Goal: Task Accomplishment & Management: Manage account settings

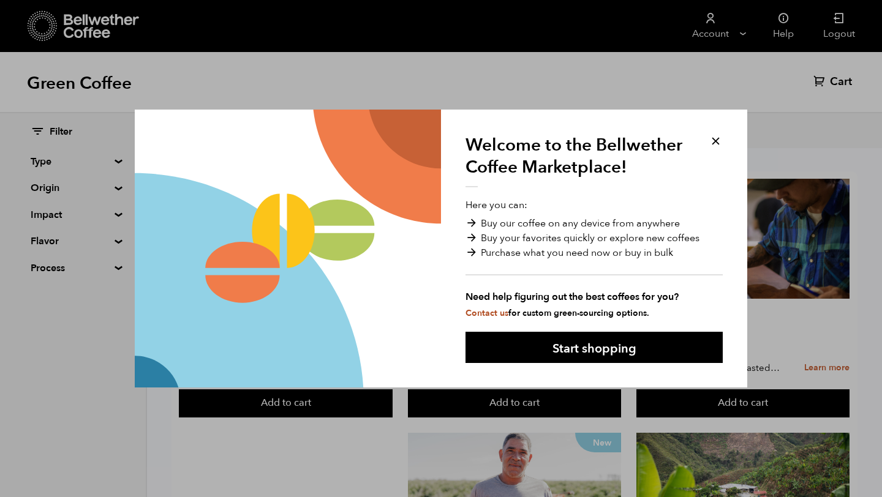
click at [715, 141] on button at bounding box center [716, 141] width 14 height 14
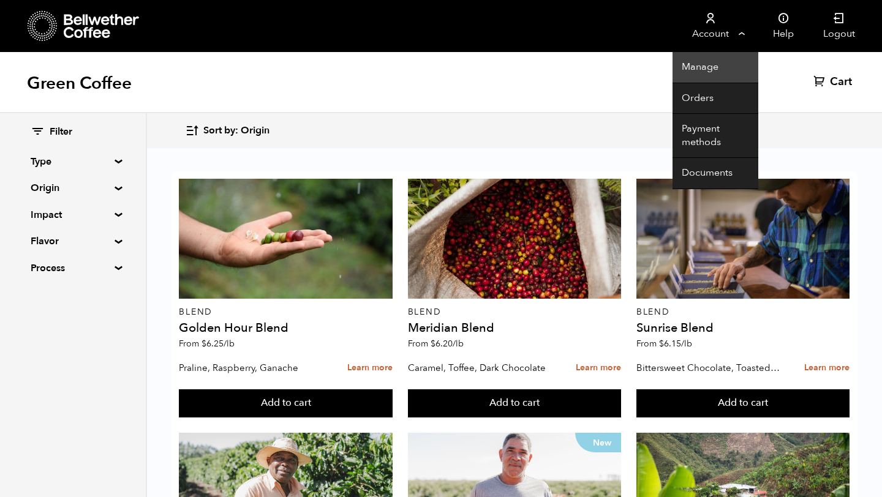
click at [716, 64] on link "Manage" at bounding box center [716, 67] width 86 height 31
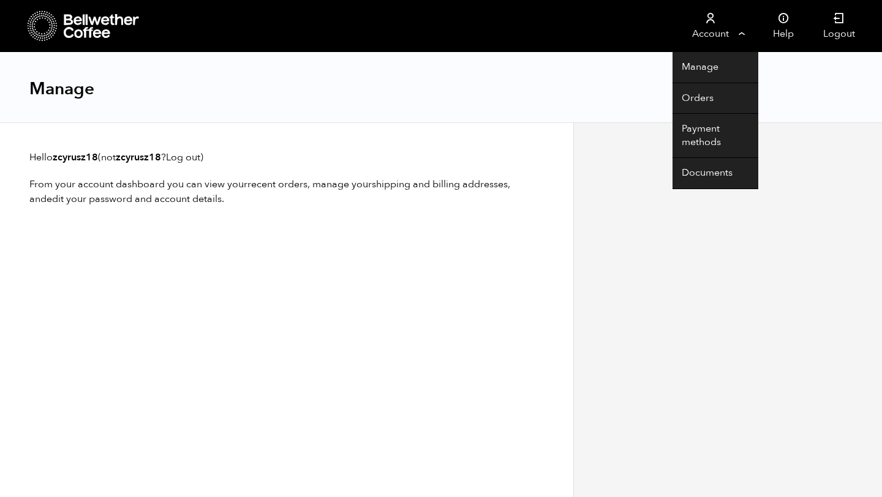
click at [718, 29] on link "Account" at bounding box center [710, 26] width 75 height 52
click at [715, 32] on link "Account" at bounding box center [710, 26] width 75 height 52
click at [719, 12] on link "Account" at bounding box center [710, 26] width 75 height 52
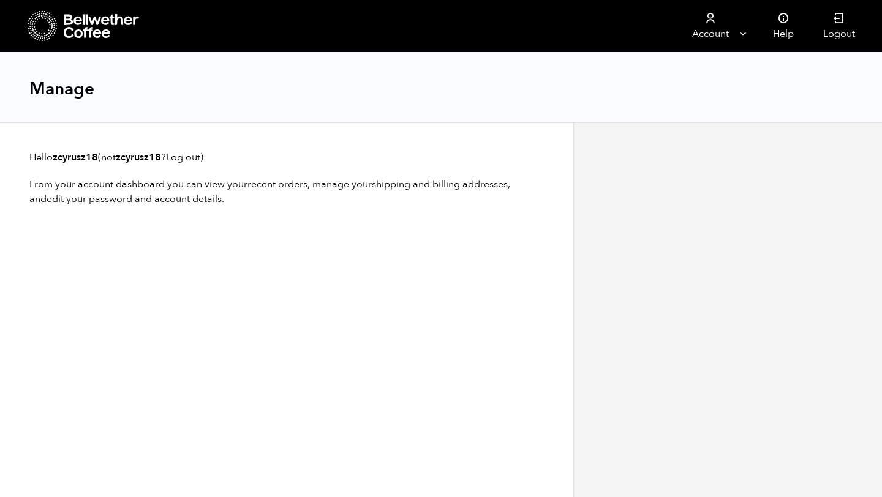
click at [313, 227] on article "Hello zcyrusz18 (not zcyrusz18 ? Log out ) From your account dashboard you can …" at bounding box center [286, 176] width 573 height 108
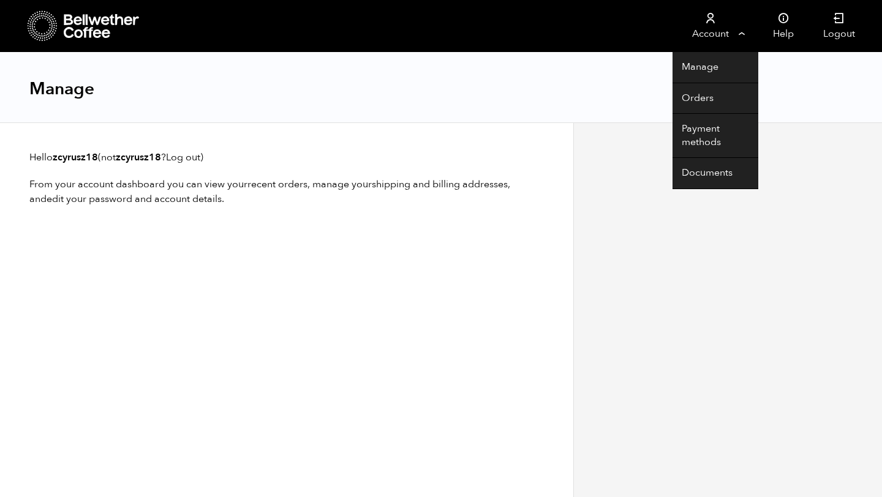
click at [707, 31] on link "Account" at bounding box center [710, 26] width 75 height 52
click at [725, 32] on link "Account" at bounding box center [710, 26] width 75 height 52
click at [714, 30] on link "Account" at bounding box center [710, 26] width 75 height 52
click at [712, 29] on link "Account" at bounding box center [710, 26] width 75 height 52
click at [709, 99] on link "Orders" at bounding box center [716, 98] width 86 height 31
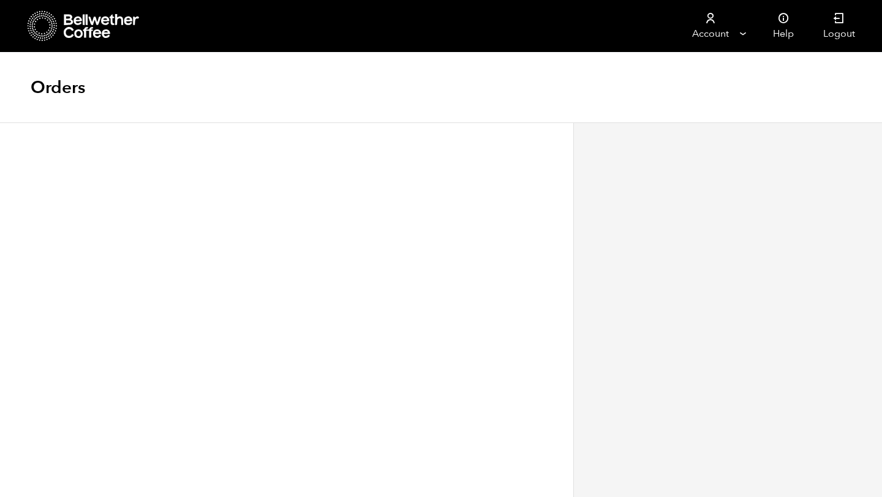
click at [56, 24] on icon at bounding box center [43, 25] width 30 height 31
